Goal: Information Seeking & Learning: Learn about a topic

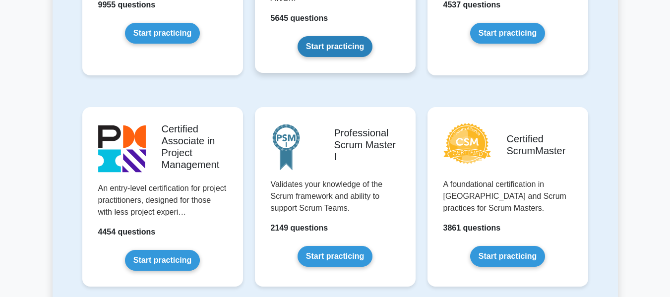
scroll to position [198, 0]
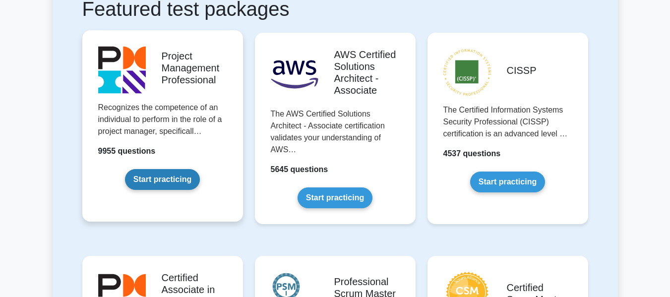
click at [180, 174] on link "Start practicing" at bounding box center [162, 179] width 75 height 21
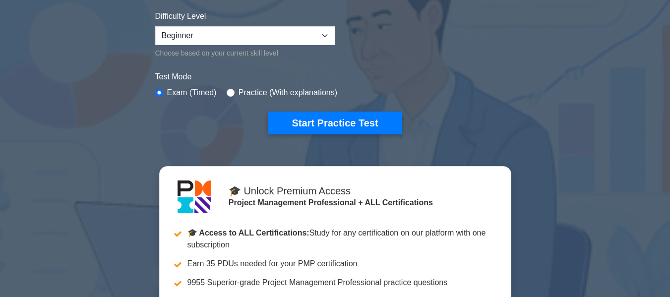
scroll to position [248, 0]
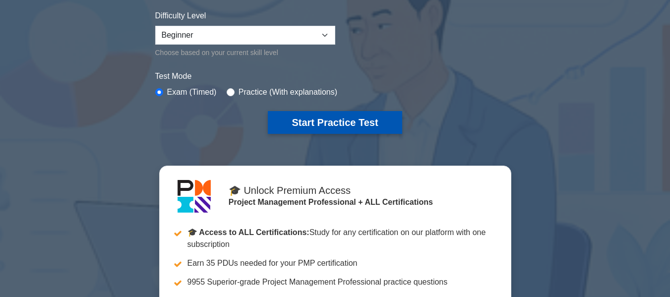
click at [329, 117] on button "Start Practice Test" at bounding box center [335, 122] width 134 height 23
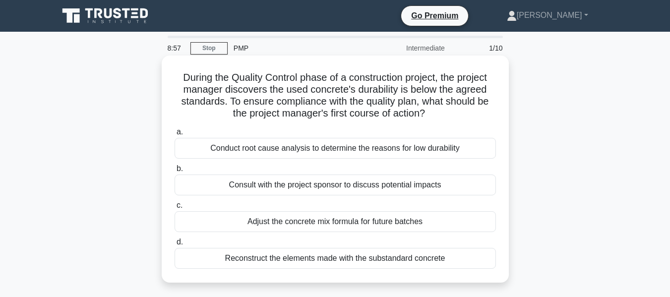
click at [347, 147] on div "Conduct root cause analysis to determine the reasons for low durability" at bounding box center [334, 148] width 321 height 21
click at [174, 135] on input "a. Conduct root cause analysis to determine the reasons for low durability" at bounding box center [174, 132] width 0 height 6
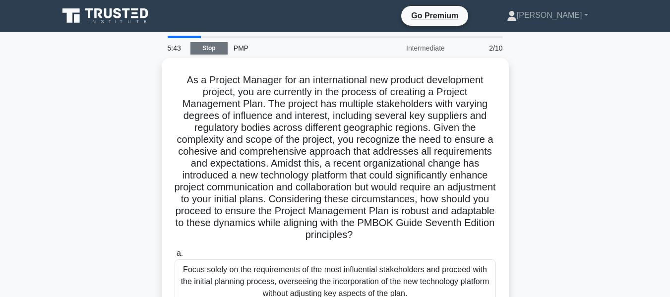
click at [202, 46] on link "Stop" at bounding box center [208, 48] width 37 height 12
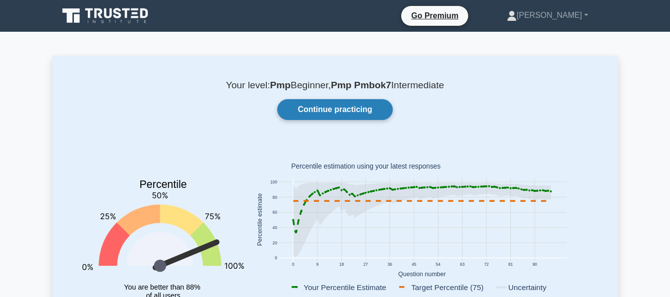
click at [344, 113] on link "Continue practicing" at bounding box center [334, 109] width 115 height 21
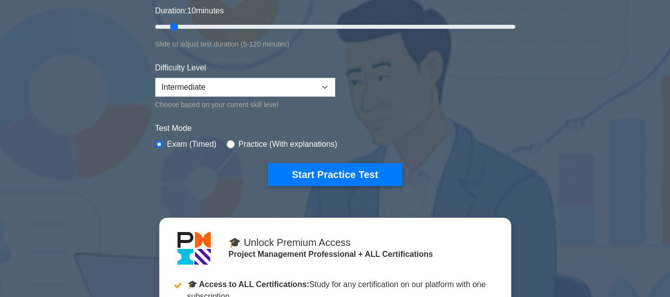
scroll to position [198, 0]
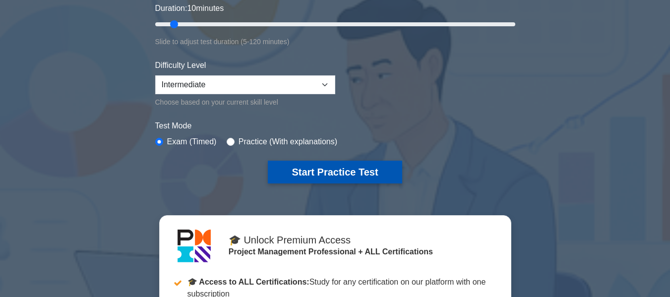
click at [310, 172] on button "Start Practice Test" at bounding box center [335, 172] width 134 height 23
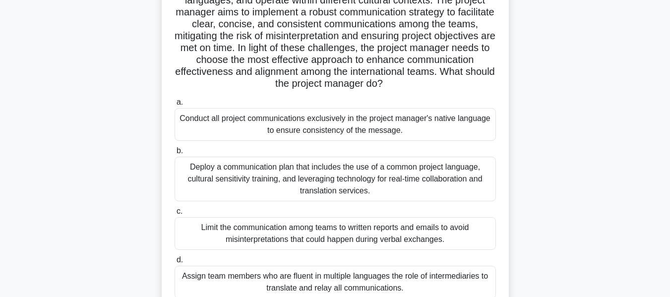
scroll to position [198, 0]
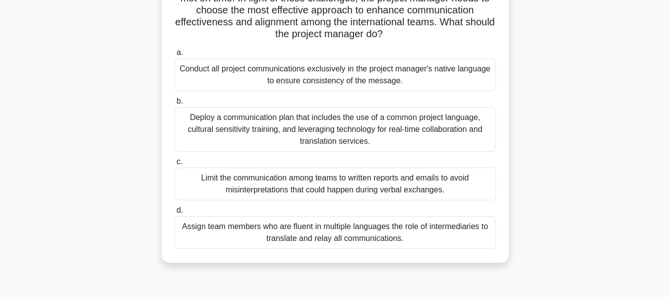
click at [308, 152] on div "Deploy a communication plan that includes the use of a common project language,…" at bounding box center [334, 129] width 321 height 45
click at [174, 105] on input "b. Deploy a communication plan that includes the use of a common project langua…" at bounding box center [174, 101] width 0 height 6
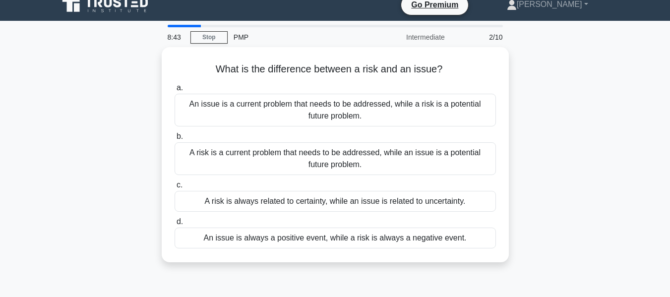
scroll to position [0, 0]
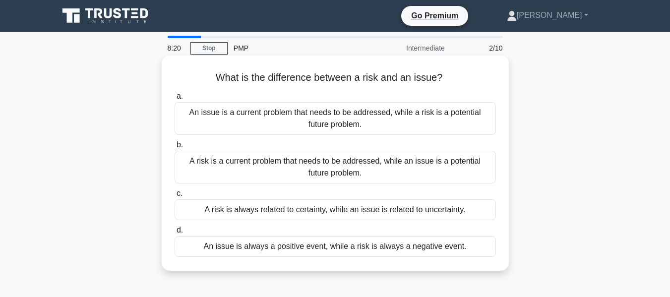
click at [307, 122] on div "An issue is a current problem that needs to be addressed, while a risk is a pot…" at bounding box center [334, 118] width 321 height 33
click at [174, 100] on input "a. An issue is a current problem that needs to be addressed, while a risk is a …" at bounding box center [174, 96] width 0 height 6
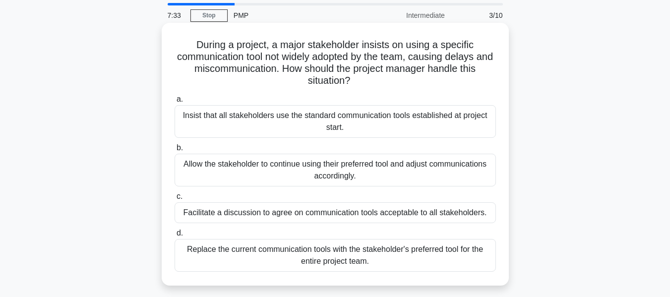
scroll to position [50, 0]
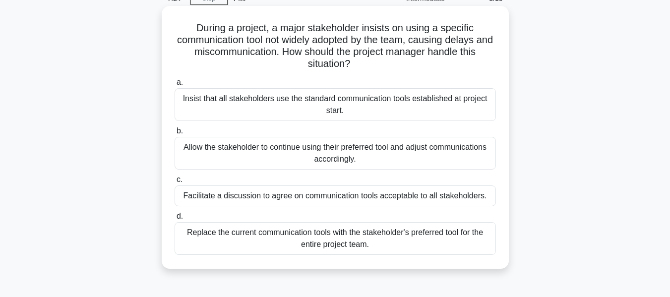
click at [299, 195] on div "Facilitate a discussion to agree on communication tools acceptable to all stake…" at bounding box center [334, 195] width 321 height 21
click at [174, 183] on input "c. Facilitate a discussion to agree on communication tools acceptable to all st…" at bounding box center [174, 179] width 0 height 6
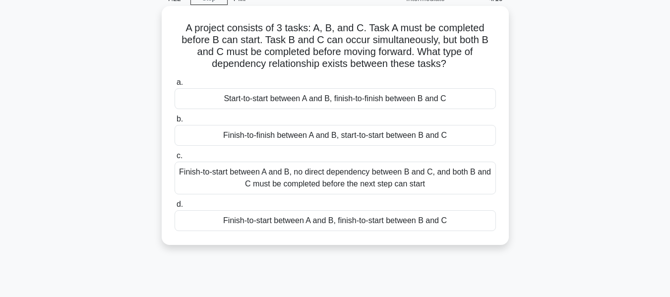
scroll to position [0, 0]
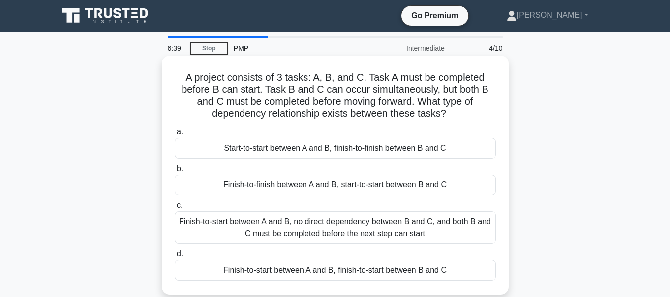
click at [362, 224] on div "Finish-to-start between A and B, no direct dependency between B and C, and both…" at bounding box center [334, 227] width 321 height 33
click at [174, 209] on input "c. Finish-to-start between A and B, no direct dependency between B and C, and b…" at bounding box center [174, 205] width 0 height 6
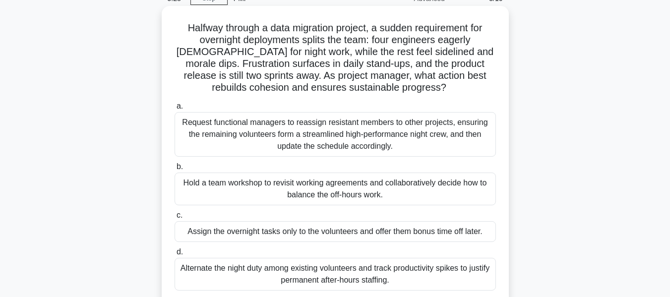
scroll to position [99, 0]
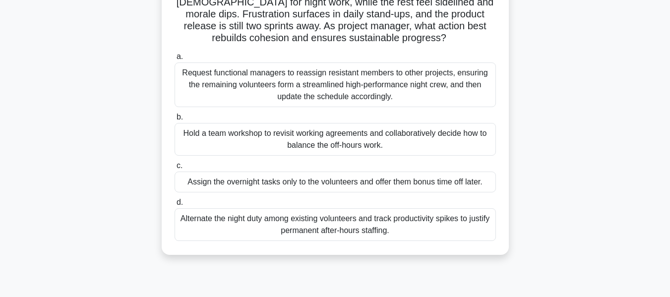
click at [326, 213] on div "Alternate the night duty among existing volunteers and track productivity spike…" at bounding box center [334, 224] width 321 height 33
click at [174, 206] on input "d. Alternate the night duty among existing volunteers and track productivity sp…" at bounding box center [174, 202] width 0 height 6
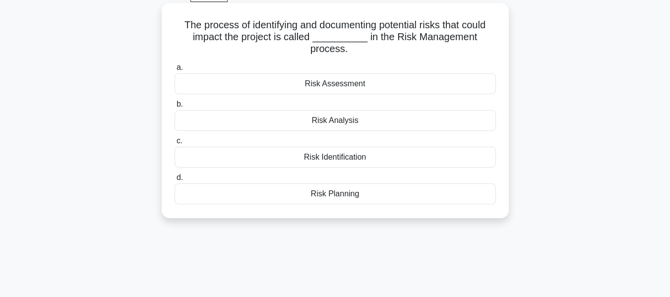
scroll to position [0, 0]
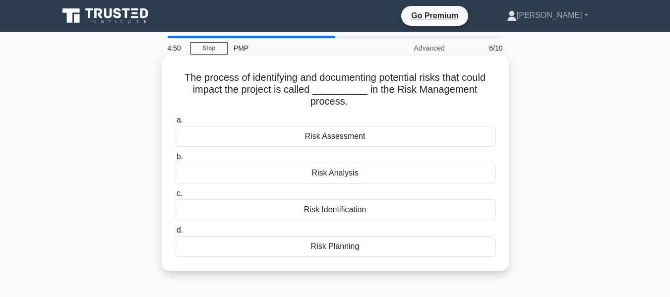
click at [341, 212] on div "Risk Identification" at bounding box center [334, 209] width 321 height 21
click at [174, 197] on input "c. Risk Identification" at bounding box center [174, 193] width 0 height 6
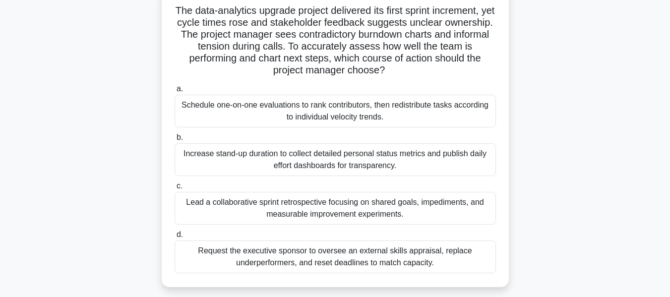
scroll to position [50, 0]
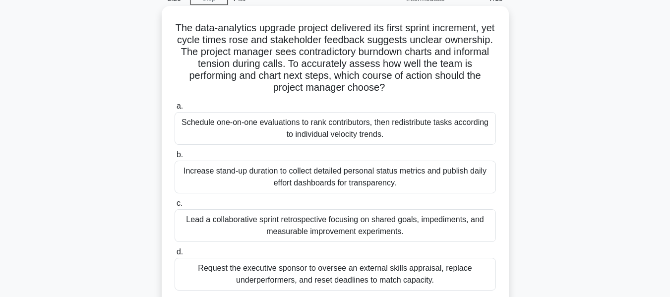
click at [373, 229] on div "Lead a collaborative sprint retrospective focusing on shared goals, impediments…" at bounding box center [334, 225] width 321 height 33
click at [174, 207] on input "c. Lead a collaborative sprint retrospective focusing on shared goals, impedime…" at bounding box center [174, 203] width 0 height 6
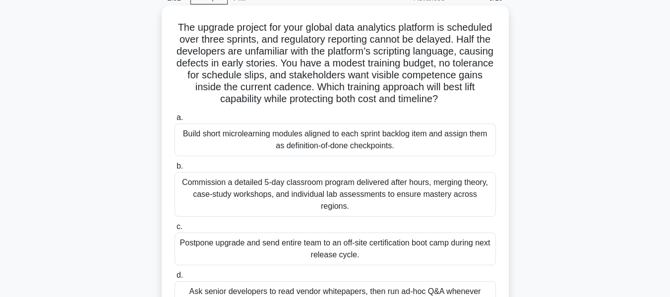
scroll to position [99, 0]
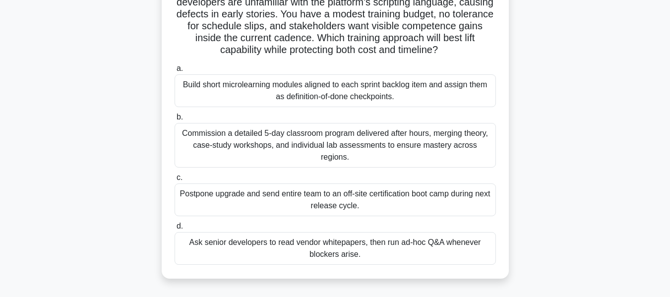
click at [314, 85] on div "Build short microlearning modules aligned to each sprint backlog item and assig…" at bounding box center [334, 90] width 321 height 33
click at [174, 72] on input "a. Build short microlearning modules aligned to each sprint backlog item and as…" at bounding box center [174, 68] width 0 height 6
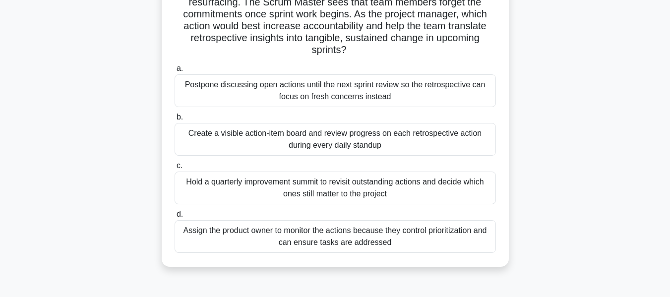
click at [369, 142] on div "Create a visible action-item board and review progress on each retrospective ac…" at bounding box center [334, 139] width 321 height 33
click at [174, 120] on input "b. Create a visible action-item board and review progress on each retrospective…" at bounding box center [174, 117] width 0 height 6
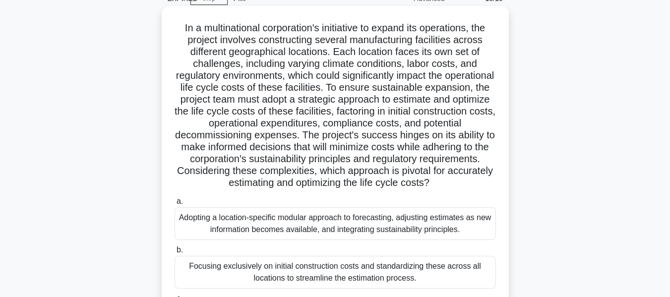
scroll to position [38, 0]
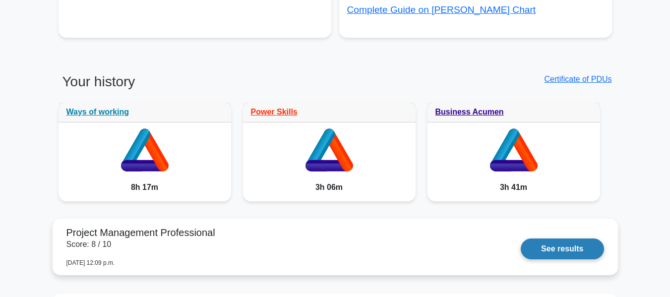
click at [582, 242] on link "See results" at bounding box center [561, 248] width 83 height 21
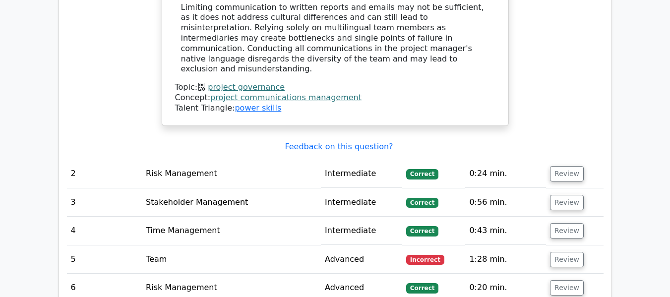
scroll to position [1487, 0]
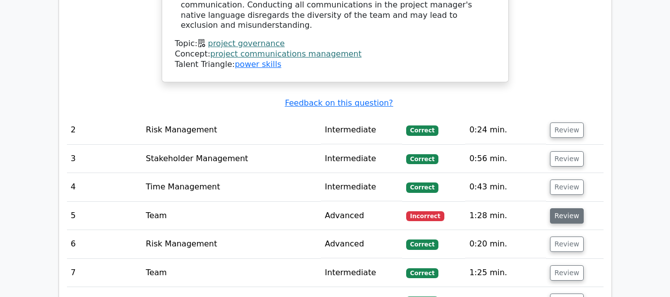
click at [556, 208] on button "Review" at bounding box center [567, 215] width 34 height 15
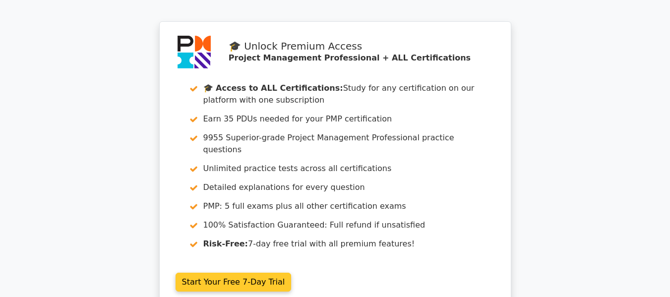
scroll to position [2479, 0]
